Goal: Task Accomplishment & Management: Use online tool/utility

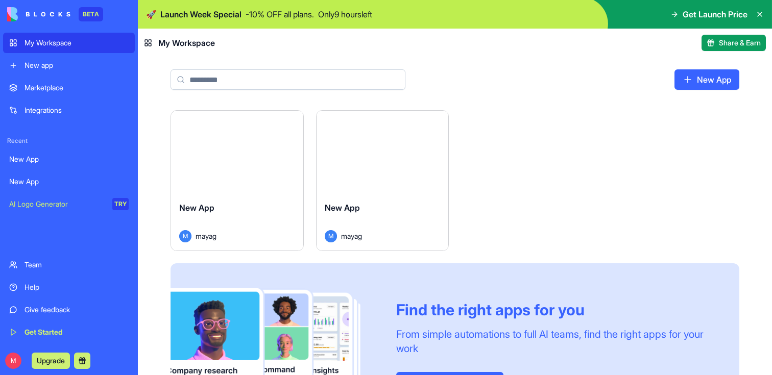
click at [243, 160] on button "Launch" at bounding box center [237, 152] width 77 height 20
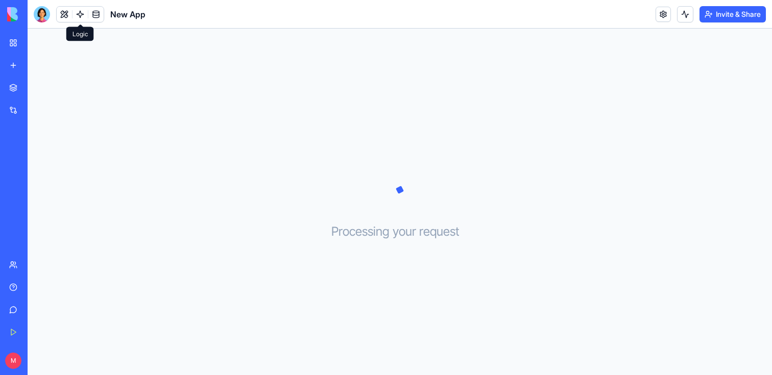
click at [81, 14] on link at bounding box center [79, 14] width 15 height 15
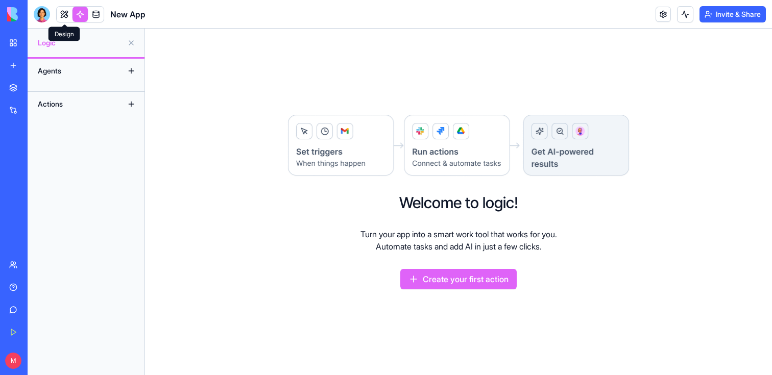
click at [67, 14] on link at bounding box center [64, 14] width 15 height 15
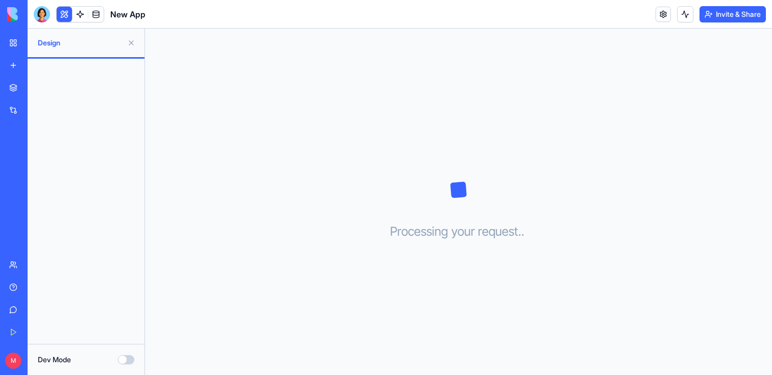
click at [83, 19] on link at bounding box center [79, 14] width 15 height 15
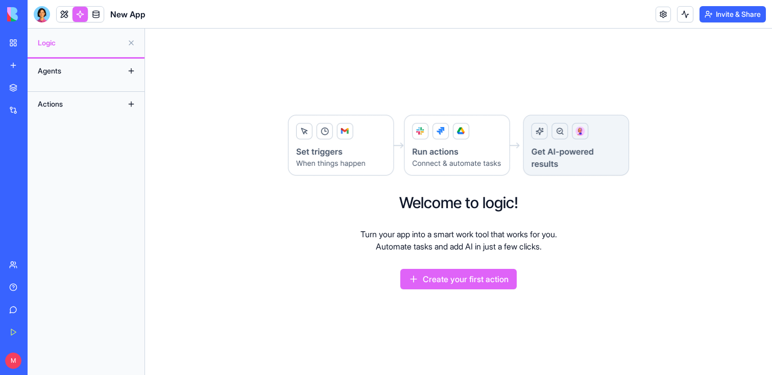
click at [15, 40] on link "My Workspace" at bounding box center [23, 43] width 41 height 20
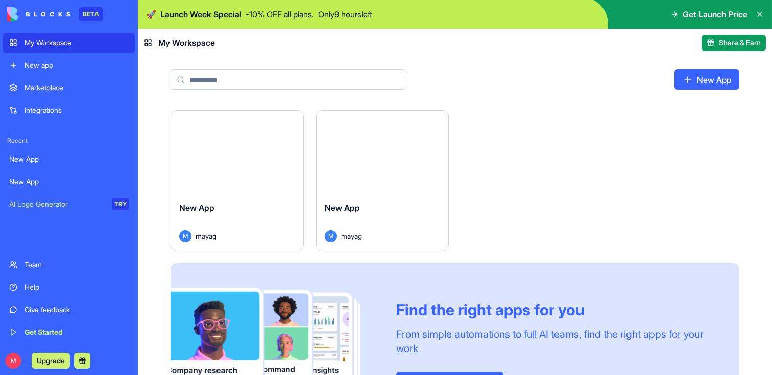
click at [68, 71] on link "New app" at bounding box center [69, 65] width 132 height 20
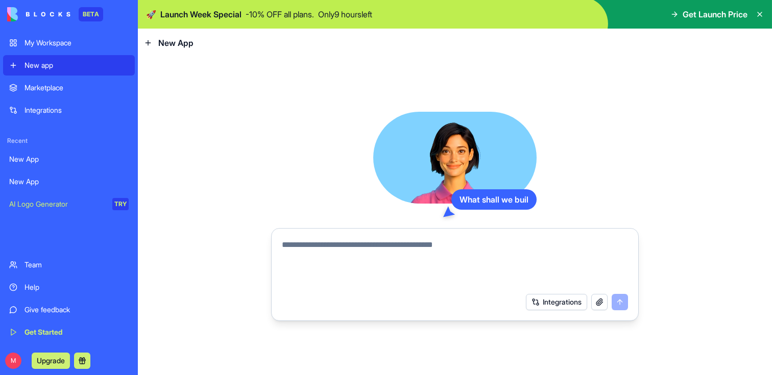
click at [57, 91] on div "Marketplace" at bounding box center [77, 88] width 104 height 10
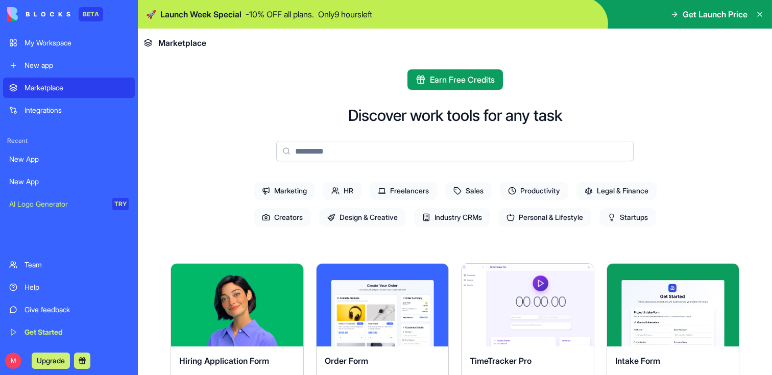
click at [91, 68] on div "New app" at bounding box center [77, 65] width 104 height 10
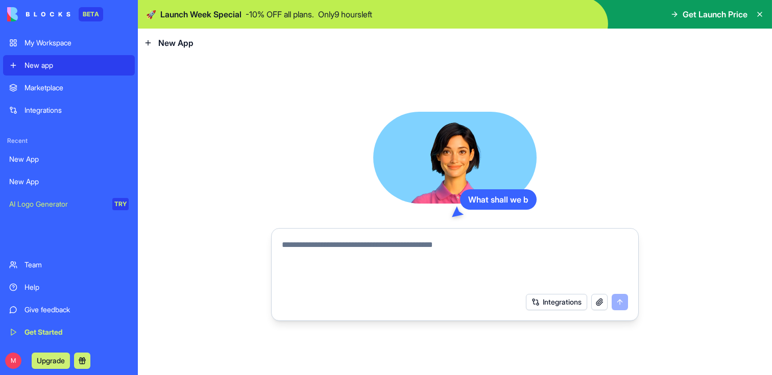
click at [345, 240] on textarea at bounding box center [455, 263] width 346 height 49
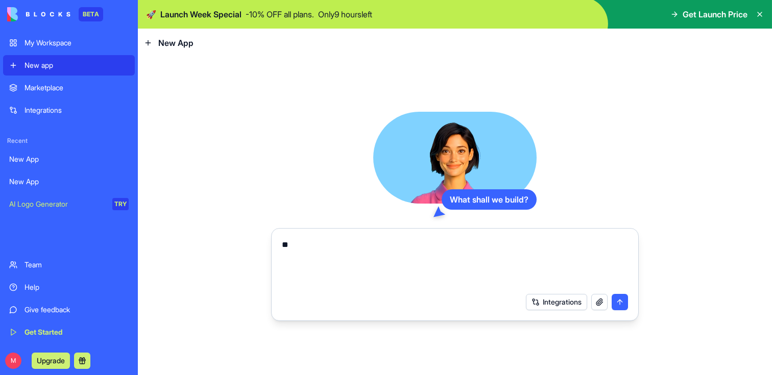
type textarea "*"
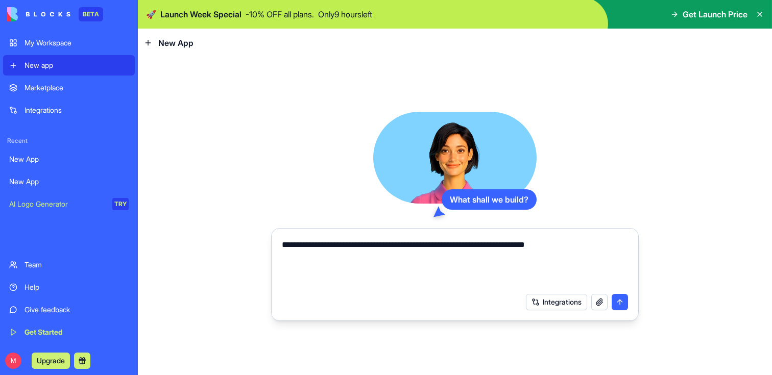
type textarea "**********"
click at [614, 302] on button "submit" at bounding box center [620, 302] width 16 height 16
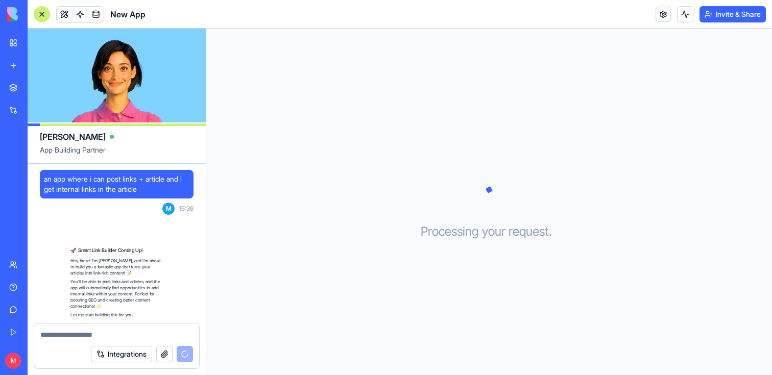
scroll to position [63, 0]
